Goal: Task Accomplishment & Management: Manage account settings

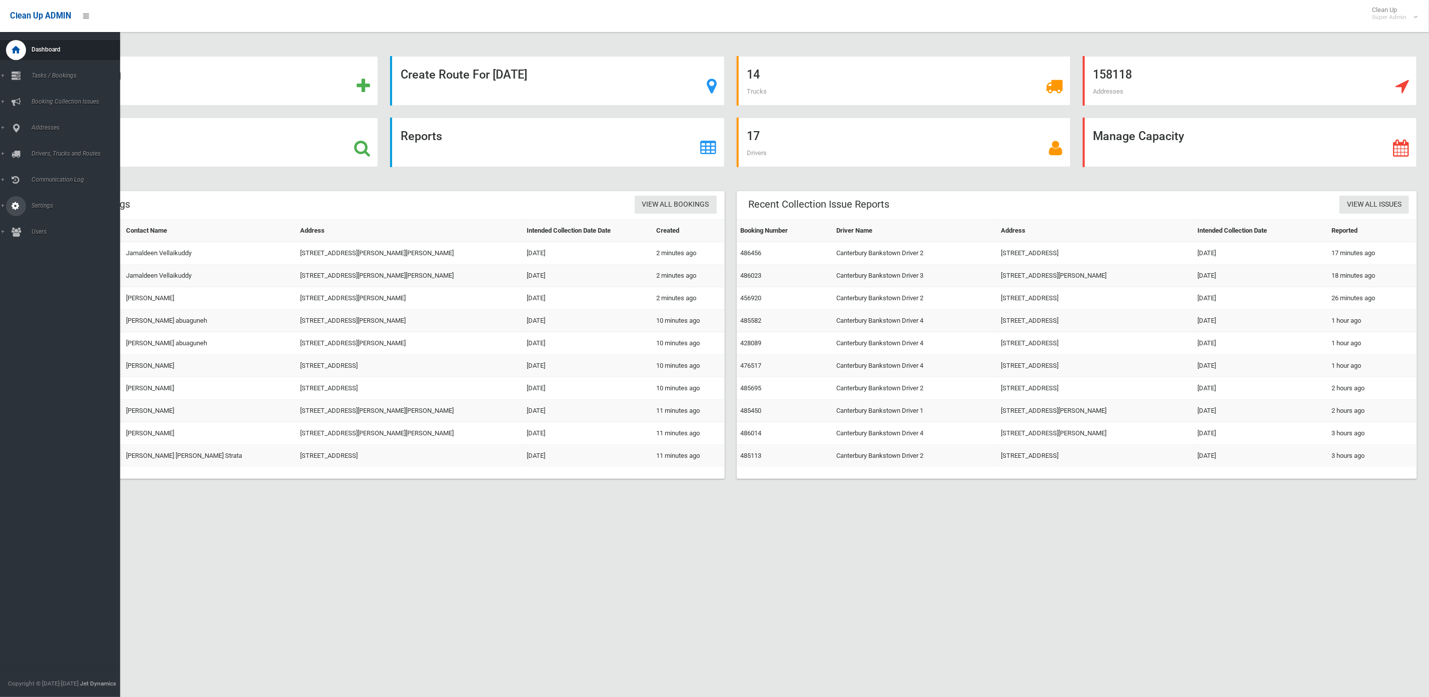
click at [38, 210] on link "Settings" at bounding box center [66, 206] width 132 height 20
click at [46, 204] on span "Settings" at bounding box center [80, 205] width 103 height 7
click at [68, 236] on span "Booking Capacity History" at bounding box center [76, 237] width 95 height 7
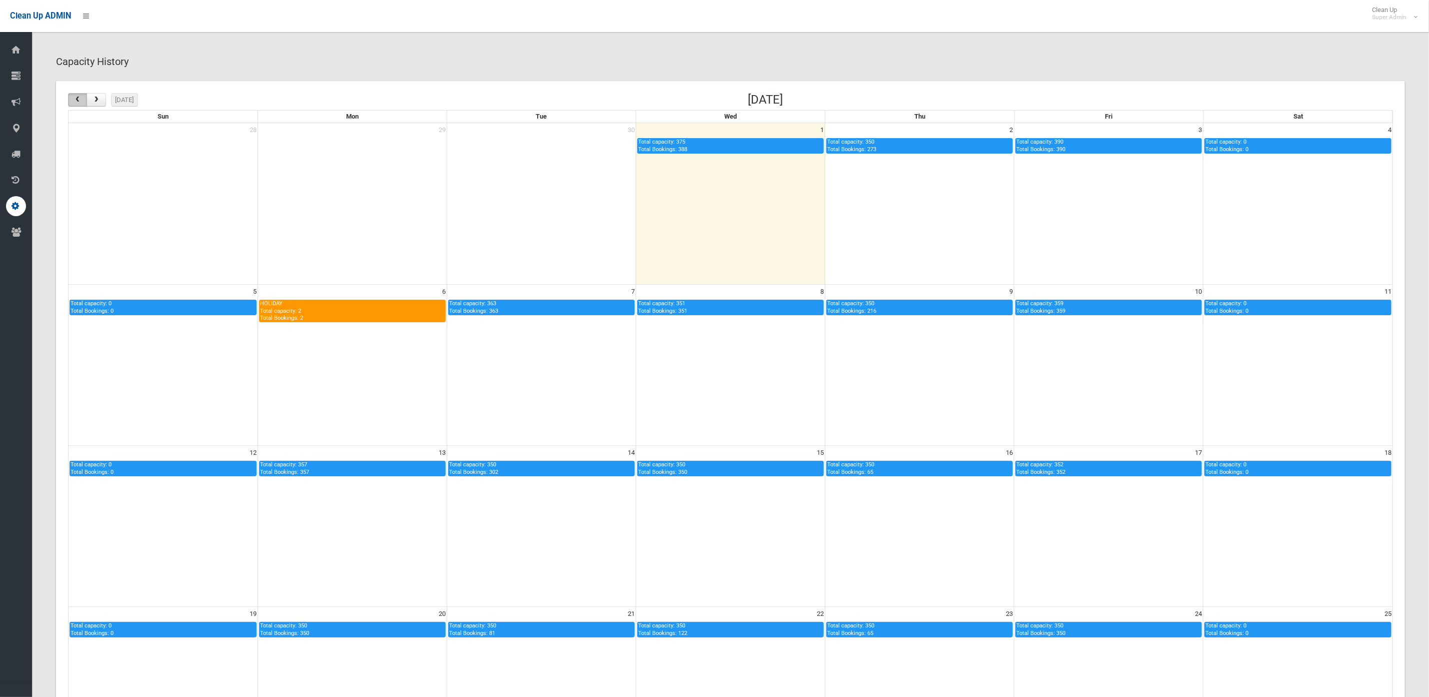
click at [75, 101] on span "button" at bounding box center [78, 100] width 8 height 7
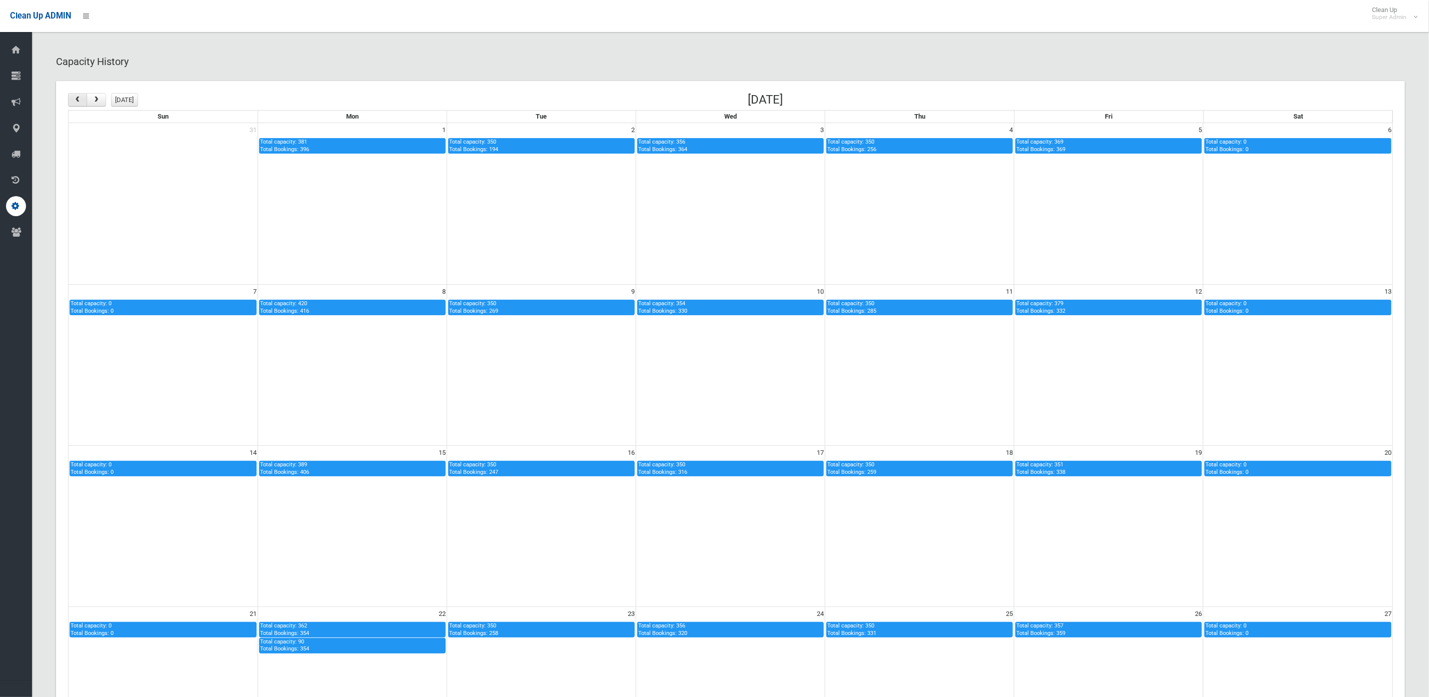
click at [75, 101] on span "button" at bounding box center [78, 100] width 8 height 7
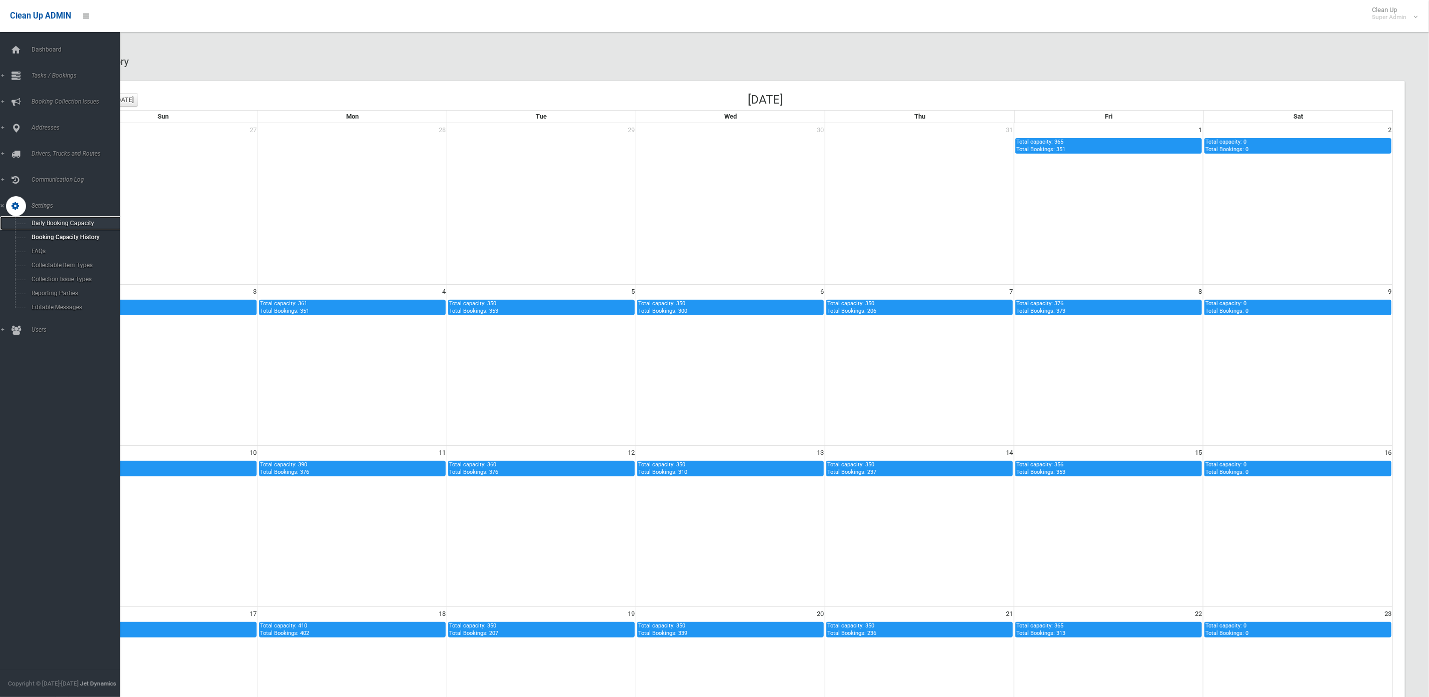
click at [70, 220] on span "Daily Booking Capacity" at bounding box center [76, 223] width 95 height 7
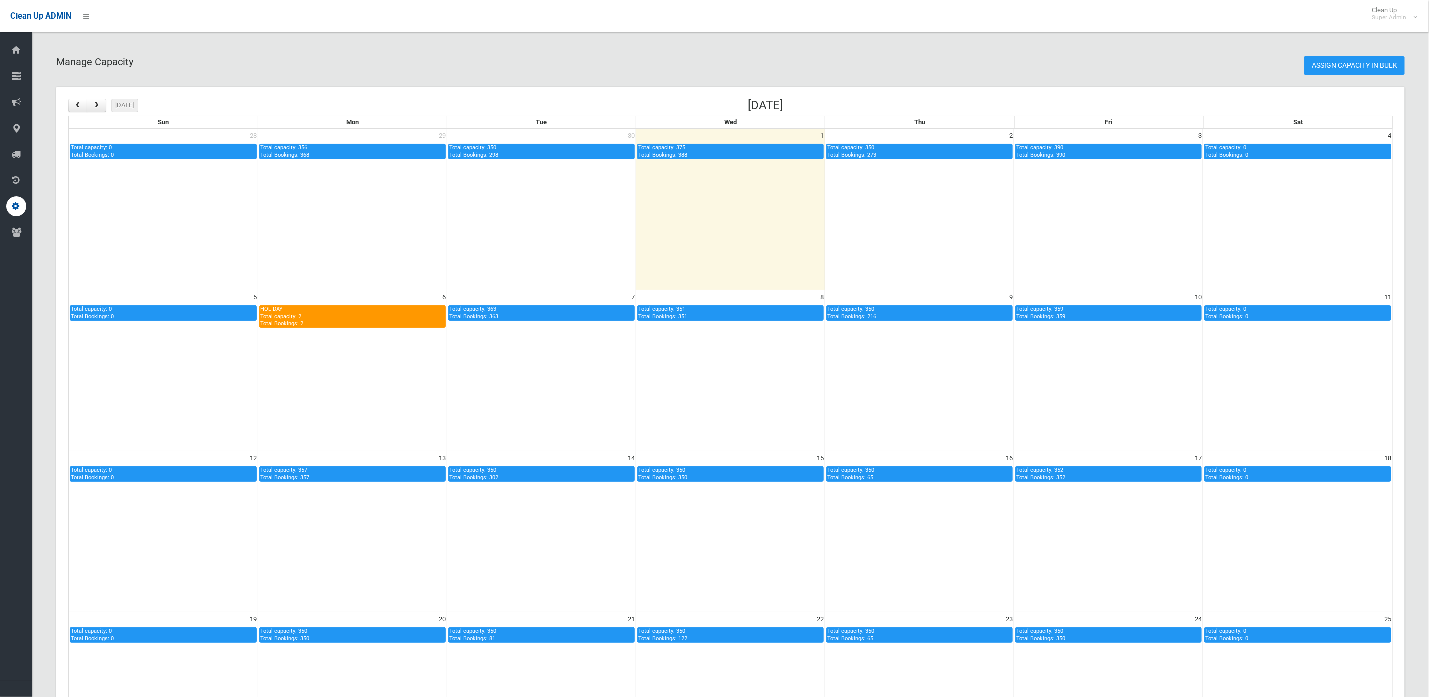
click at [315, 320] on div "HOLIDAY Total capacity: 2 Total Bookings: 2" at bounding box center [352, 317] width 185 height 22
type input "*"
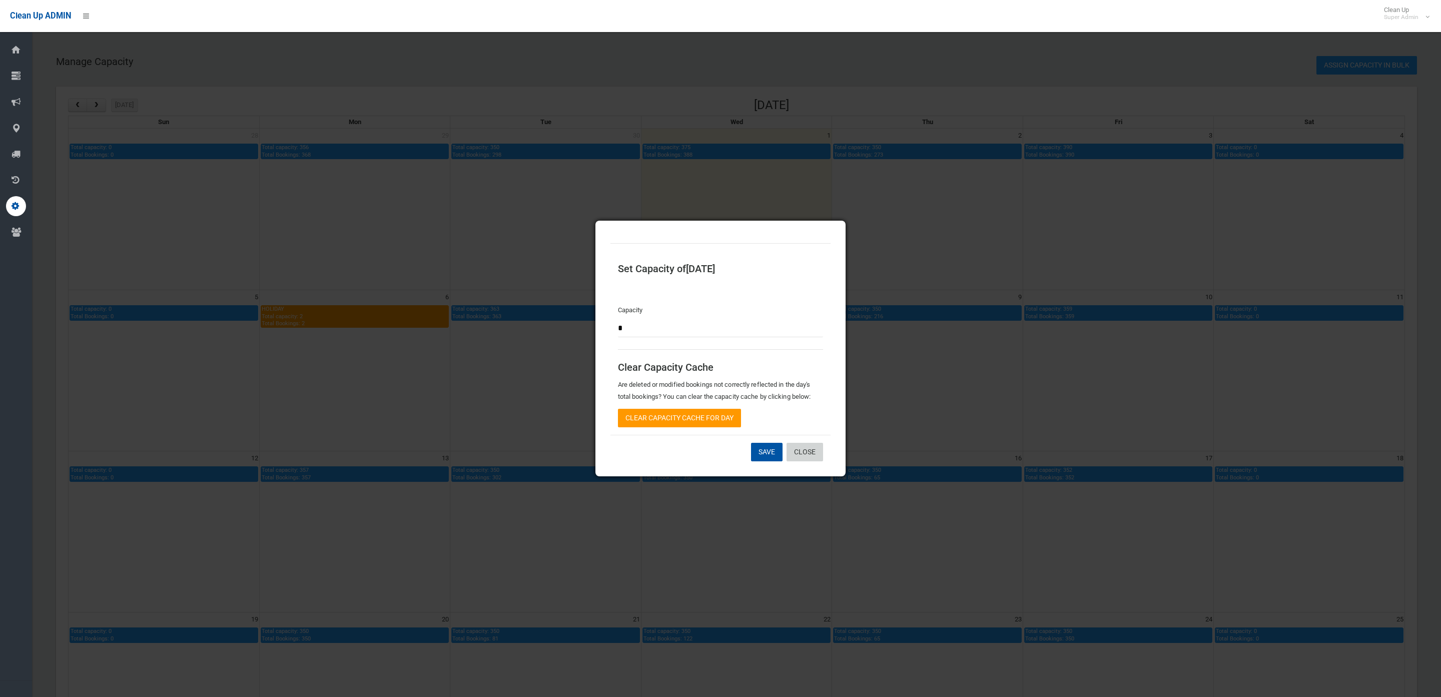
click at [800, 450] on link "Close" at bounding box center [805, 452] width 37 height 19
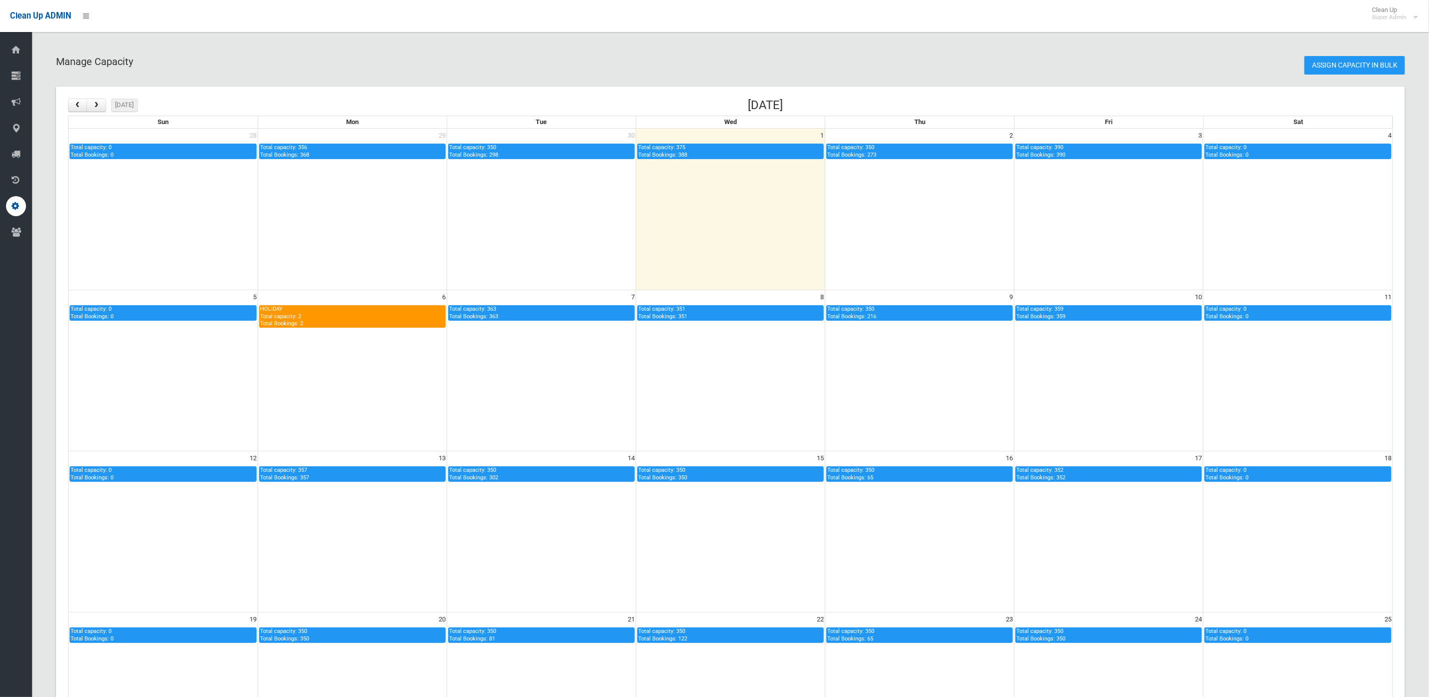
click at [374, 320] on div "HOLIDAY Total capacity: 2 Total Bookings: 2" at bounding box center [352, 317] width 185 height 22
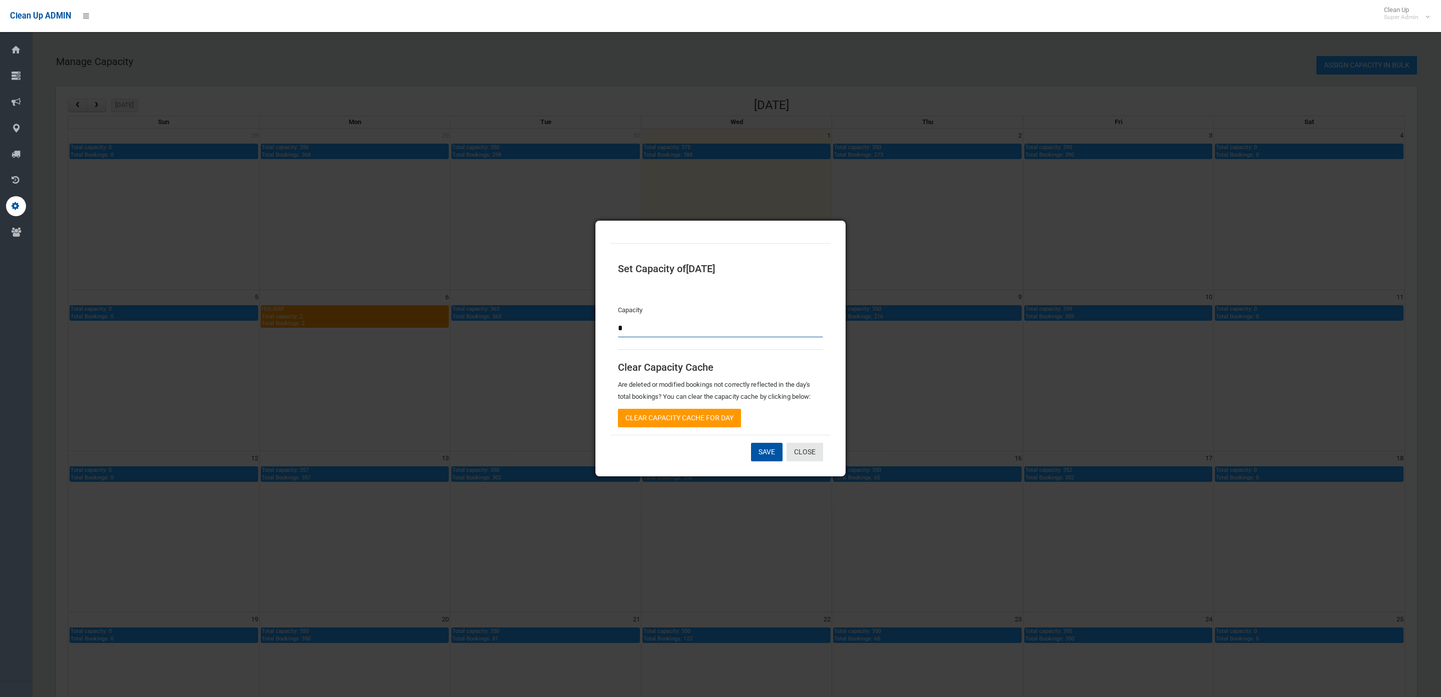
click at [678, 332] on input "*" at bounding box center [720, 328] width 205 height 19
type input "*"
click at [761, 450] on button "Save" at bounding box center [767, 452] width 32 height 19
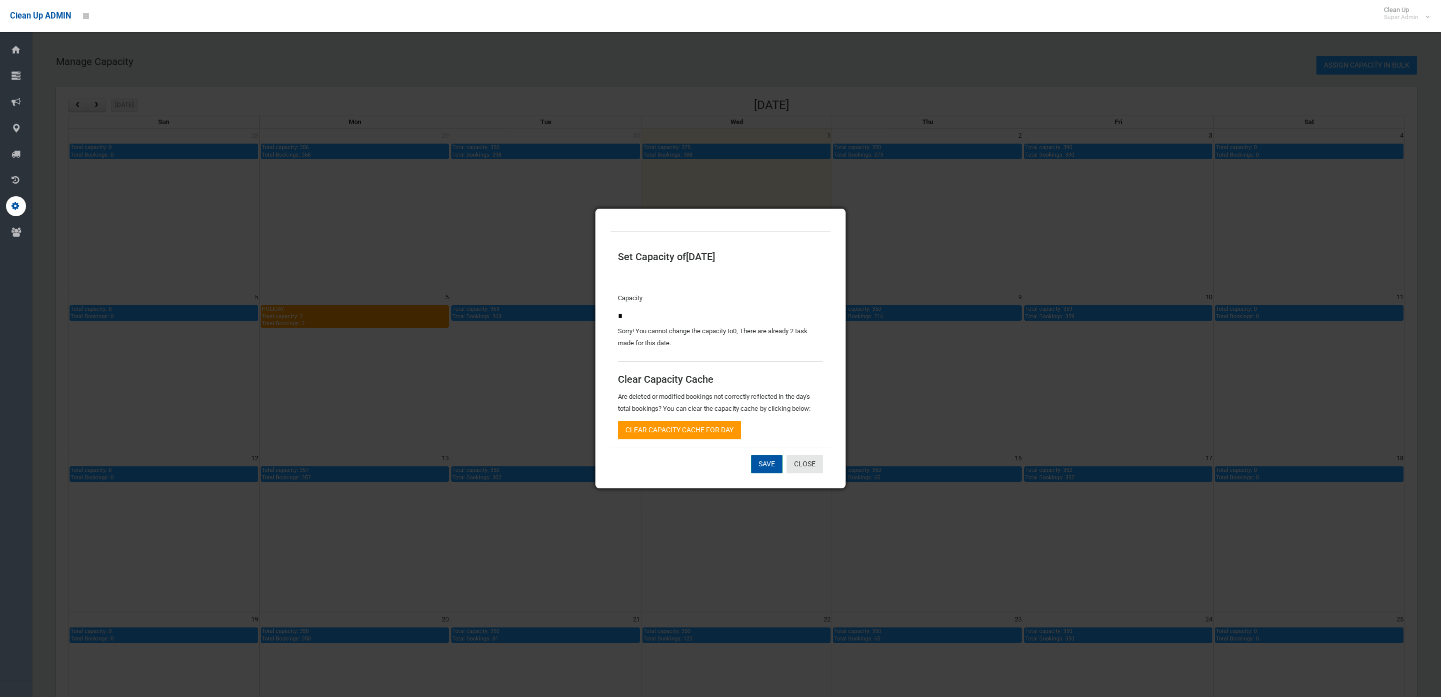
drag, startPoint x: 760, startPoint y: 465, endPoint x: 787, endPoint y: 48, distance: 418.1
click at [761, 464] on button "Save" at bounding box center [767, 464] width 32 height 19
click at [803, 461] on link "Close" at bounding box center [805, 464] width 37 height 19
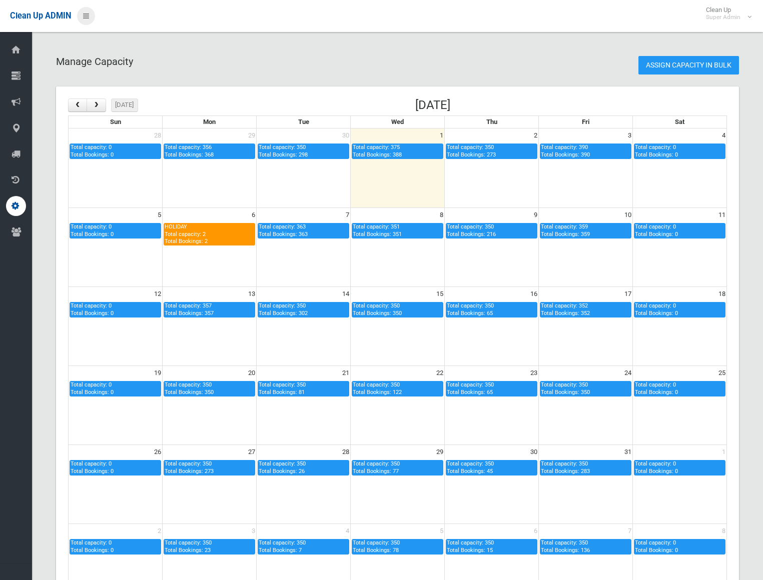
click at [90, 15] on link at bounding box center [86, 16] width 18 height 18
